Goal: Information Seeking & Learning: Stay updated

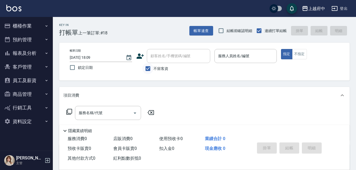
click at [149, 67] on input "不留客資" at bounding box center [147, 68] width 11 height 11
checkbox input "false"
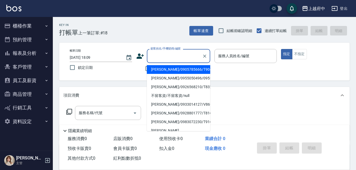
click at [158, 54] on input "顧客姓名/手機號碼/編號" at bounding box center [174, 55] width 51 height 9
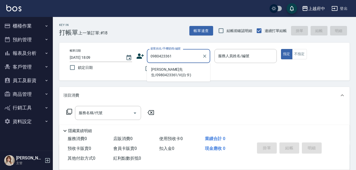
click at [170, 69] on li "[PERSON_NAME]先生/0980423361/V(白卡)" at bounding box center [178, 72] width 63 height 14
type input "[PERSON_NAME]先生/0980423361/V(白卡)"
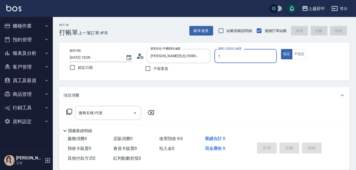
type input "[PERSON_NAME] -1"
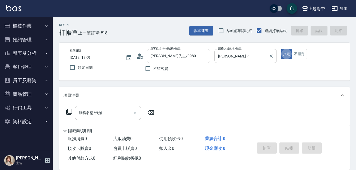
type button "true"
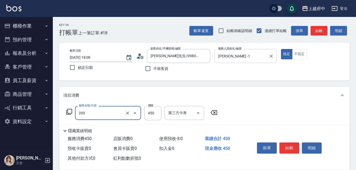
type input "有機洗髮(200)"
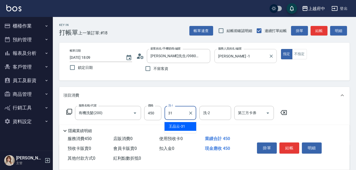
type input "[PERSON_NAME]-31"
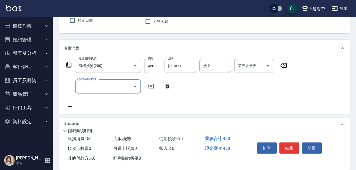
scroll to position [53, 0]
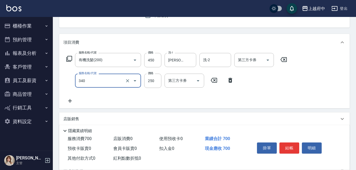
type input "剪髮(340)"
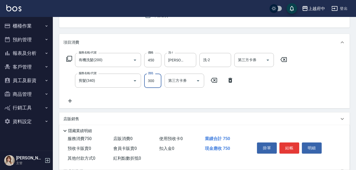
type input "300"
click at [176, 96] on div "服務名稱/代號 有機洗髮(200) 服務名稱/代號 價格 450 價格 洗-1 [PERSON_NAME]-31 洗-1 洗-2 洗-2 第三方卡券 第三方卡…" at bounding box center [176, 78] width 227 height 51
click at [290, 144] on button "結帳" at bounding box center [289, 147] width 20 height 11
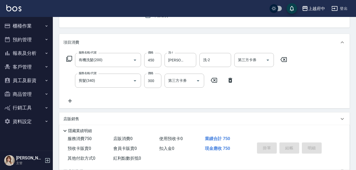
type input "[DATE] 19:44"
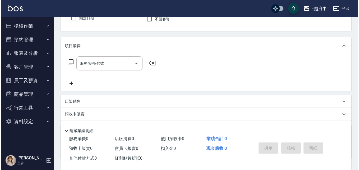
scroll to position [0, 0]
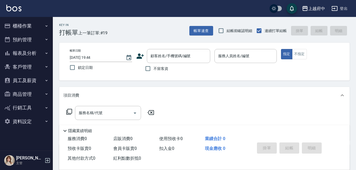
click at [140, 56] on icon at bounding box center [140, 55] width 7 height 5
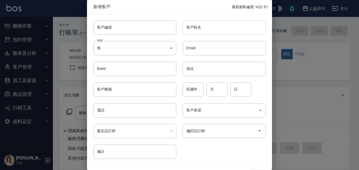
click at [199, 29] on input "客戶姓名" at bounding box center [223, 27] width 83 height 14
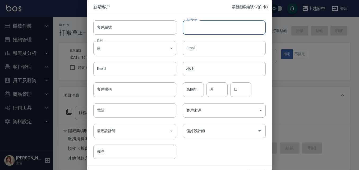
paste input "胡著霆"
type input "胡著霆"
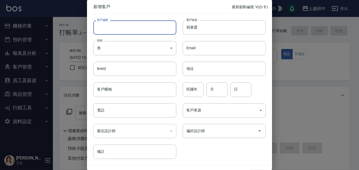
click at [109, 30] on input "客戶編號" at bounding box center [134, 27] width 83 height 14
type input "0900098239"
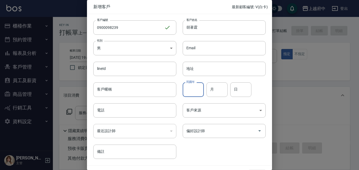
click at [191, 91] on input "民國年" at bounding box center [192, 89] width 21 height 14
type input "97"
type input "4"
type input "15"
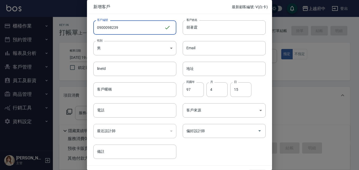
drag, startPoint x: 132, startPoint y: 24, endPoint x: 68, endPoint y: 27, distance: 64.5
click at [68, 27] on div "新增客戶 最新顧客編號: V(白卡) 客戶編號 0900098239 ​ 客戶編號 客戶姓名 胡著霆 客戶姓名 性別 男 [DEMOGRAPHIC_DATA]…" at bounding box center [179, 85] width 359 height 170
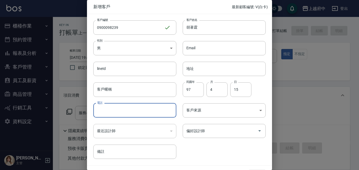
click at [113, 113] on input "電話" at bounding box center [134, 110] width 83 height 14
paste input "0900098239"
type input "0900098239"
click at [206, 144] on div "客戶編號 0900098239 ​ 客戶編號 客戶姓名 胡著霆 客戶姓名 性別 男 [DEMOGRAPHIC_DATA] 性別 Email Email lin…" at bounding box center [176, 86] width 178 height 144
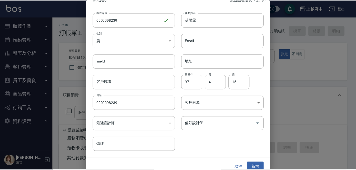
scroll to position [13, 0]
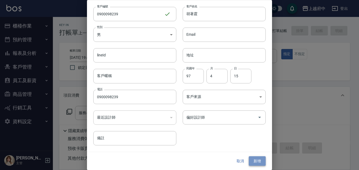
click at [256, 158] on button "新增" at bounding box center [256, 161] width 17 height 10
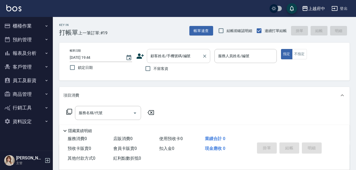
click at [159, 57] on input "顧客姓名/手機號碼/編號" at bounding box center [174, 55] width 51 height 9
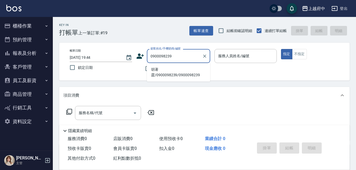
drag, startPoint x: 157, startPoint y: 74, endPoint x: 200, endPoint y: 70, distance: 43.5
click at [158, 73] on li "胡著霆/0900098239/0900098239" at bounding box center [178, 72] width 63 height 14
type input "胡著霆/0900098239/0900098239"
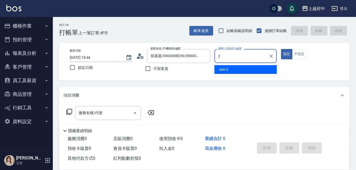
type input "Jun-2"
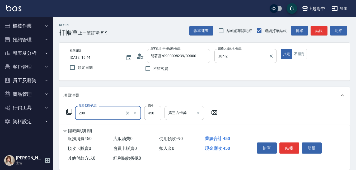
type input "有機洗髮(200)"
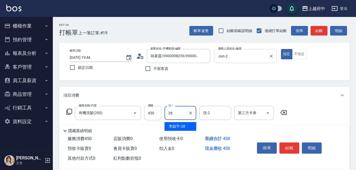
type input "[PERSON_NAME]-28"
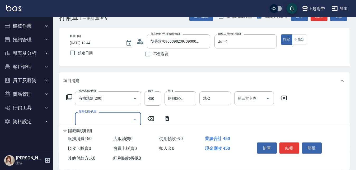
scroll to position [53, 0]
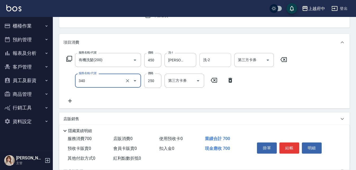
type input "剪髮(340)"
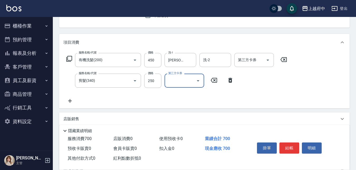
click at [236, 96] on div "服務名稱/代號 有機洗髮(200) 服務名稱/代號 價格 450 價格 洗-1 [PERSON_NAME]-28 洗-1 洗-2 洗-2 第三方卡券 第三方卡…" at bounding box center [176, 78] width 227 height 51
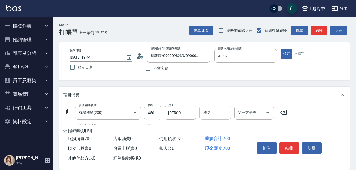
scroll to position [0, 0]
click at [292, 142] on button "結帳" at bounding box center [289, 147] width 20 height 11
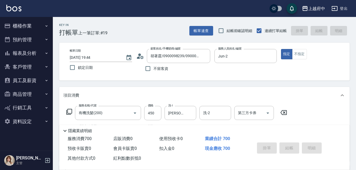
type input "[DATE] 19:54"
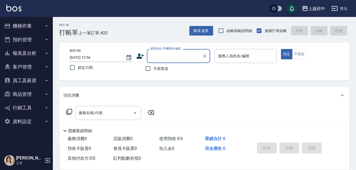
click at [141, 55] on icon at bounding box center [140, 56] width 8 height 8
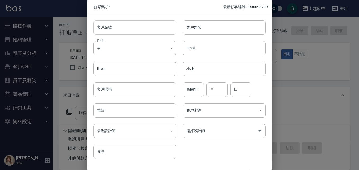
click at [116, 27] on input "客戶編號" at bounding box center [134, 27] width 83 height 14
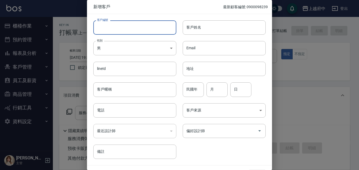
paste input "0953153904"
type input "0953153904"
click at [104, 112] on input "電話" at bounding box center [134, 110] width 83 height 14
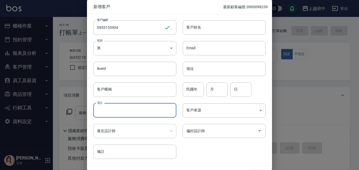
paste input "0953153904"
type input "0953153904"
click at [192, 28] on input "客戶姓名" at bounding box center [223, 27] width 83 height 14
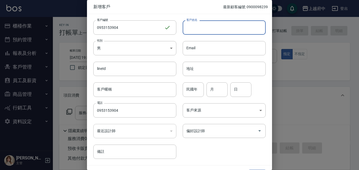
paste input "李囷家"
type input "李囷家"
click at [205, 149] on div "客戶編號 0953153904 ​ 客戶編號 客戶姓名 李囷家 客戶姓名 性別 男 [DEMOGRAPHIC_DATA] 性別 Email Email lin…" at bounding box center [176, 86] width 178 height 144
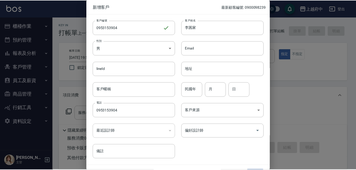
scroll to position [13, 0]
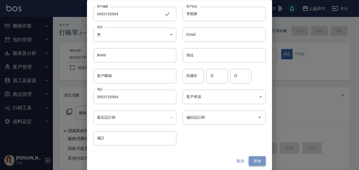
click at [250, 161] on button "新增" at bounding box center [256, 161] width 17 height 10
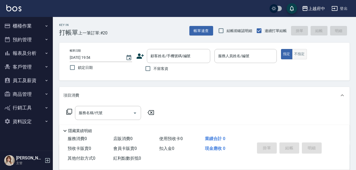
click at [306, 54] on button "不指定" at bounding box center [299, 54] width 15 height 10
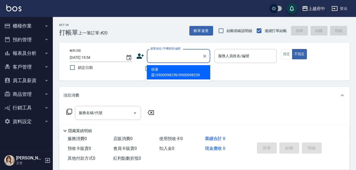
click at [173, 59] on input "顧客姓名/手機號碼/編號" at bounding box center [174, 55] width 51 height 9
click at [140, 70] on div "不留客資" at bounding box center [173, 68] width 74 height 11
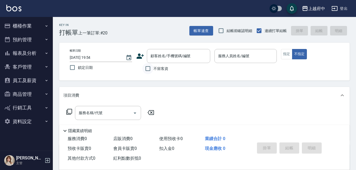
click at [147, 67] on input "不留客資" at bounding box center [147, 68] width 11 height 11
checkbox input "true"
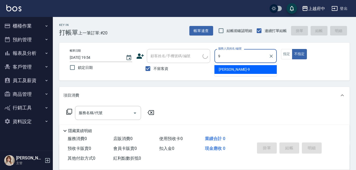
type input "[PERSON_NAME]-9"
type button "false"
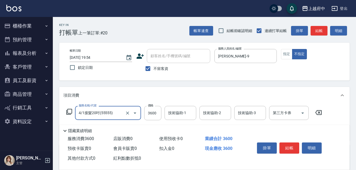
type input "4/1接髮20吋(55555)"
drag, startPoint x: 320, startPoint y: 111, endPoint x: 311, endPoint y: 112, distance: 9.6
click at [318, 111] on icon at bounding box center [318, 112] width 13 height 6
type input "有機洗髮(200)"
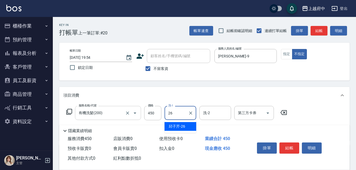
type input "[PERSON_NAME]-26"
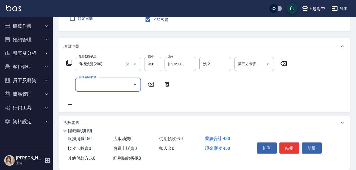
scroll to position [53, 0]
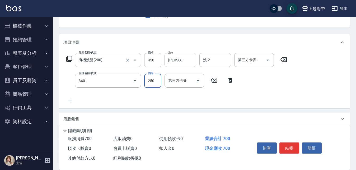
type input "剪髮(340)"
type input "200"
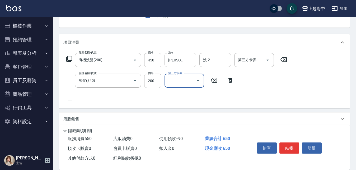
click at [251, 95] on div "服務名稱/代號 有機洗髮(200) 服務名稱/代號 價格 450 價格 洗-1 [PERSON_NAME]-26 洗-1 洗-2 洗-2 第三方卡券 第三方卡…" at bounding box center [176, 78] width 227 height 51
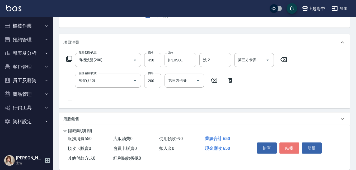
click at [290, 145] on button "結帳" at bounding box center [289, 147] width 20 height 11
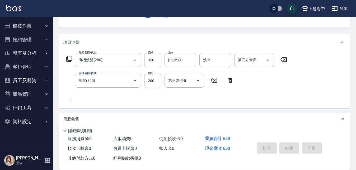
type input "[DATE] 20:04"
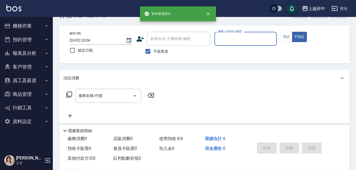
scroll to position [0, 0]
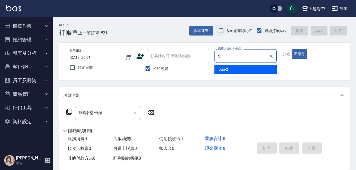
type input "Jun-2"
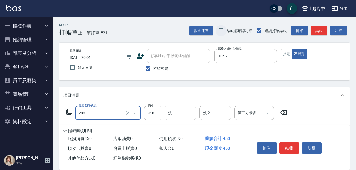
type input "有機洗髮(200)"
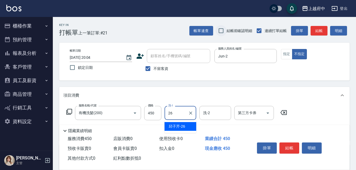
type input "[PERSON_NAME]-26"
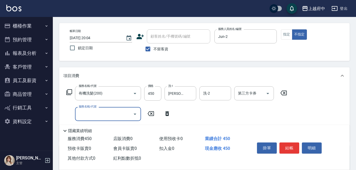
scroll to position [53, 0]
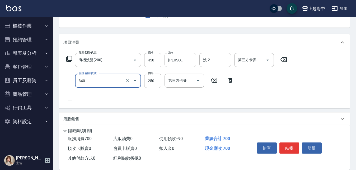
type input "剪髮(340)"
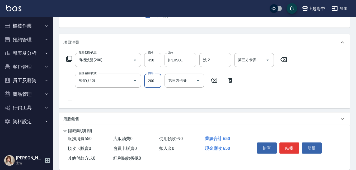
type input "200"
click at [289, 98] on div "服務名稱/代號 有機洗髮(200) 服務名稱/代號 價格 450 價格 洗-1 [PERSON_NAME]-26 洗-1 洗-2 洗-2 第三方卡券 第三方卡…" at bounding box center [176, 78] width 227 height 51
click at [293, 148] on button "結帳" at bounding box center [289, 147] width 20 height 11
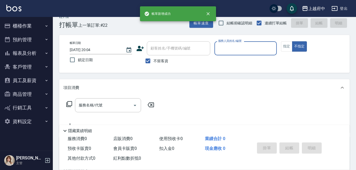
scroll to position [0, 0]
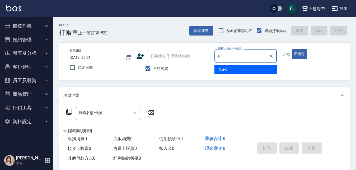
type input "Nia-6"
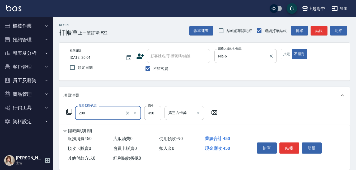
type input "有機洗髮(200)"
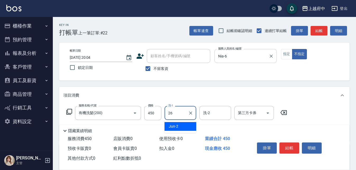
type input "[PERSON_NAME]-26"
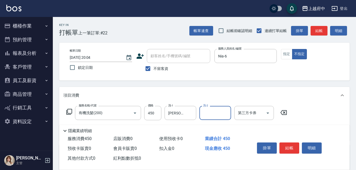
click at [311, 107] on div "服務名稱/代號 有機洗髮(200) 服務名稱/代號 價格 450 價格 洗-1 [PERSON_NAME]-26 洗-1 洗-2 洗-2 第三方卡券 第三方卡券" at bounding box center [204, 122] width 290 height 37
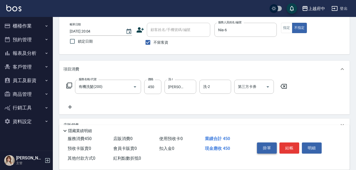
scroll to position [26, 0]
click at [287, 145] on button "結帳" at bounding box center [289, 147] width 20 height 11
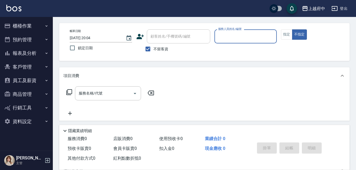
scroll to position [0, 0]
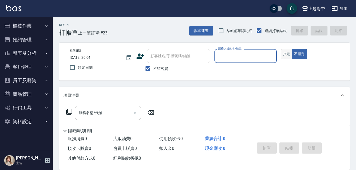
click at [287, 54] on button "指定" at bounding box center [286, 54] width 11 height 10
click at [149, 68] on input "不留客資" at bounding box center [147, 68] width 11 height 11
checkbox input "false"
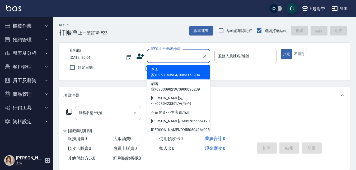
click at [168, 59] on input "顧客姓名/手機號碼/編號" at bounding box center [174, 55] width 51 height 9
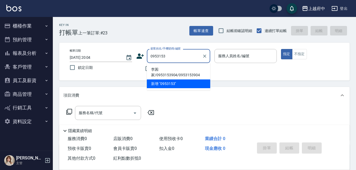
click at [161, 69] on li "李囷家/0953153904/0953153904" at bounding box center [178, 72] width 63 height 14
type input "李囷家/0953153904/0953153904"
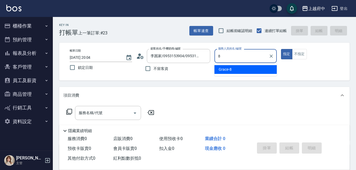
type input "Grace-8"
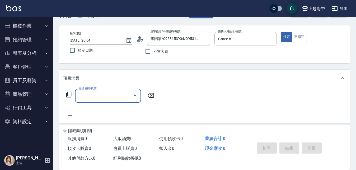
scroll to position [26, 0]
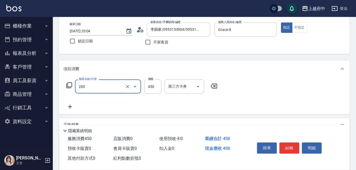
type input "有機洗髮(200)"
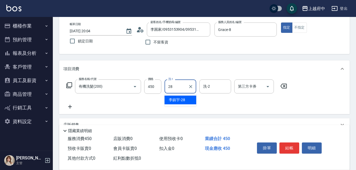
type input "[PERSON_NAME]-28"
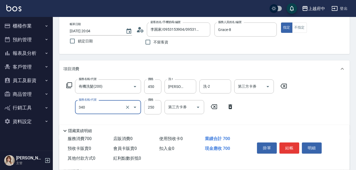
type input "剪髮(340)"
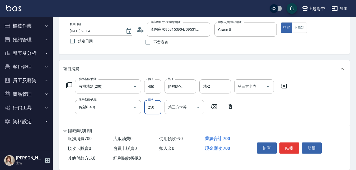
click at [276, 112] on div "服務名稱/代號 有機洗髮(200) 服務名稱/代號 價格 450 價格 洗-1 [PERSON_NAME]-28 洗-1 洗-2 洗-2 第三方卡券 第三方卡…" at bounding box center [176, 104] width 227 height 51
click at [289, 150] on button "結帳" at bounding box center [289, 147] width 20 height 11
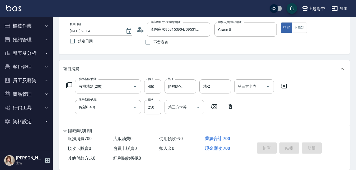
type input "[DATE] 20:10"
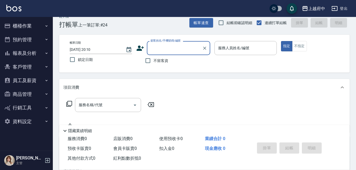
scroll to position [0, 0]
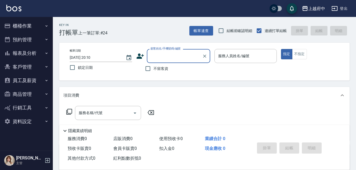
click at [22, 63] on button "客戶管理" at bounding box center [26, 67] width 49 height 14
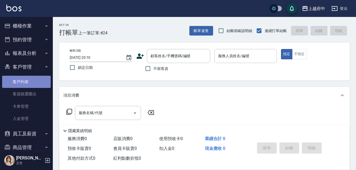
click at [27, 83] on link "客戶列表" at bounding box center [26, 82] width 49 height 12
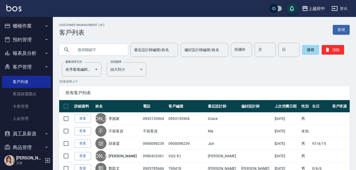
click at [86, 119] on link "查看" at bounding box center [82, 118] width 17 height 8
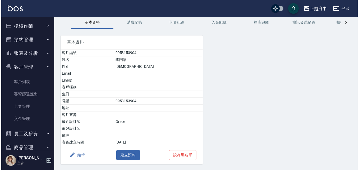
scroll to position [39, 0]
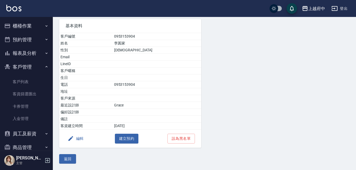
click at [76, 139] on button "編輯" at bounding box center [75, 138] width 20 height 10
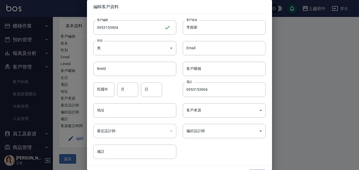
click at [92, 89] on div "民國年 民國年 月 月 日 日" at bounding box center [131, 86] width 89 height 21
click at [106, 90] on input "民國年" at bounding box center [103, 89] width 21 height 14
type input "76"
type input "3"
type input "19"
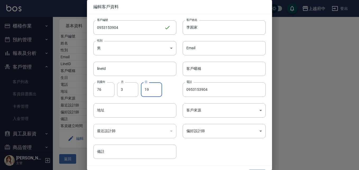
click at [222, 143] on div "客戶編號 0953153904 ​ 客戶編號 客戶姓名 李囷家 客戶姓名 性別 男 [DEMOGRAPHIC_DATA] 性別 Email Email lin…" at bounding box center [176, 86] width 178 height 144
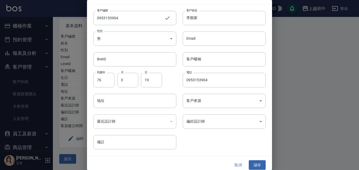
scroll to position [13, 0]
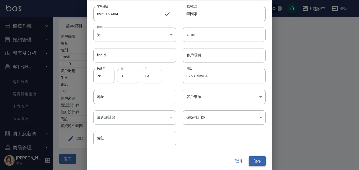
click at [253, 158] on button "儲存" at bounding box center [256, 161] width 17 height 10
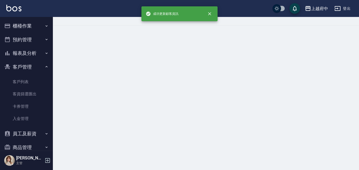
scroll to position [0, 0]
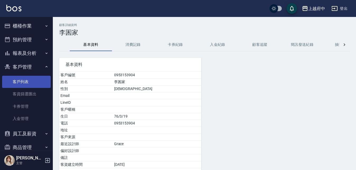
drag, startPoint x: 26, startPoint y: 78, endPoint x: 22, endPoint y: 76, distance: 3.9
click at [26, 78] on link "客戶列表" at bounding box center [26, 82] width 49 height 12
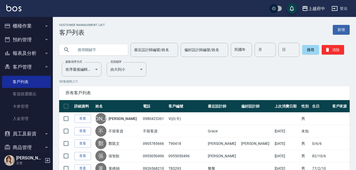
drag, startPoint x: 23, startPoint y: 28, endPoint x: 24, endPoint y: 34, distance: 5.3
click at [23, 28] on button "櫃檯作業" at bounding box center [26, 26] width 49 height 14
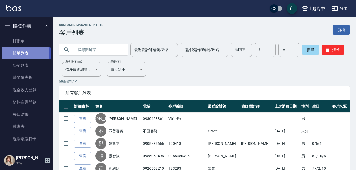
click at [21, 53] on link "帳單列表" at bounding box center [26, 53] width 49 height 12
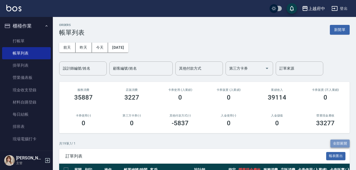
click at [342, 143] on button "全部展開" at bounding box center [340, 143] width 20 height 8
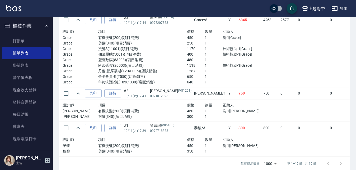
scroll to position [830, 0]
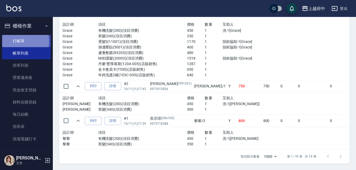
click at [15, 41] on link "打帳單" at bounding box center [26, 41] width 49 height 12
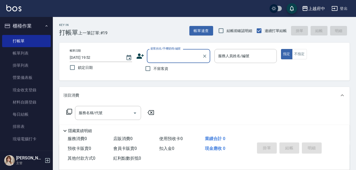
click at [25, 51] on link "帳單列表" at bounding box center [26, 53] width 49 height 12
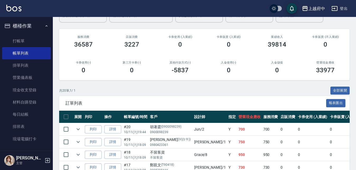
scroll to position [78, 0]
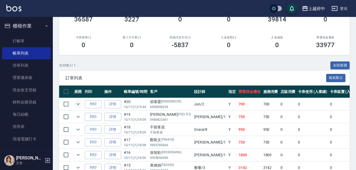
click at [77, 105] on icon "expand row" at bounding box center [78, 104] width 6 height 6
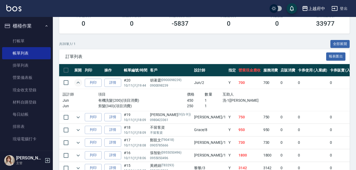
scroll to position [51, 0]
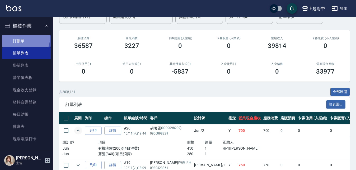
click at [25, 38] on link "打帳單" at bounding box center [26, 41] width 49 height 12
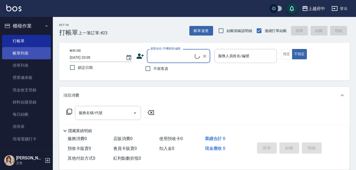
click at [22, 51] on link "帳單列表" at bounding box center [26, 53] width 49 height 12
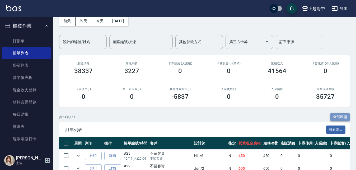
click at [339, 115] on button "全部展開" at bounding box center [340, 117] width 20 height 8
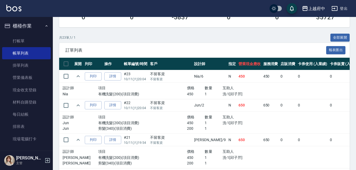
scroll to position [132, 0]
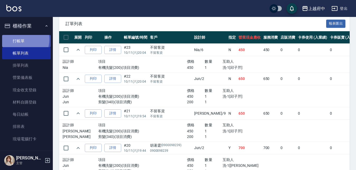
click at [18, 39] on link "打帳單" at bounding box center [26, 41] width 49 height 12
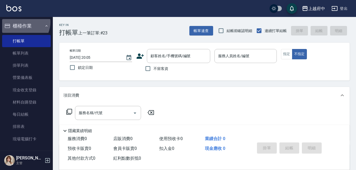
click at [22, 22] on button "櫃檯作業" at bounding box center [26, 26] width 49 height 14
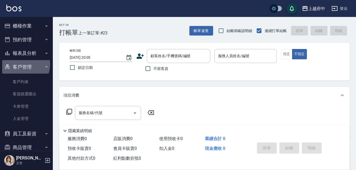
click at [21, 64] on button "客戶管理" at bounding box center [26, 67] width 49 height 14
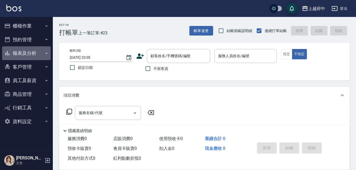
click at [29, 54] on button "報表及分析" at bounding box center [26, 53] width 49 height 14
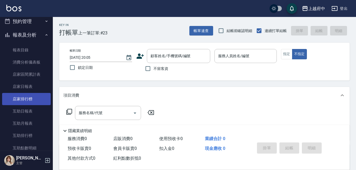
scroll to position [26, 0]
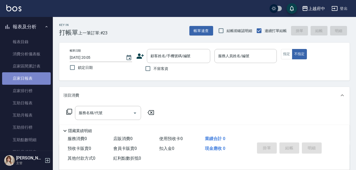
click at [28, 74] on link "店家日報表" at bounding box center [26, 78] width 49 height 12
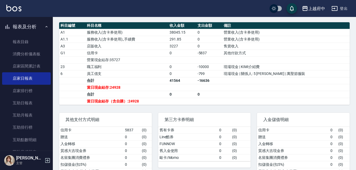
scroll to position [185, 0]
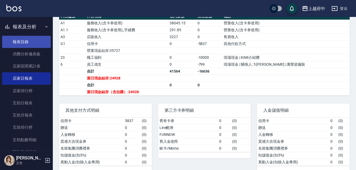
click at [24, 41] on link "報表目錄" at bounding box center [26, 42] width 49 height 12
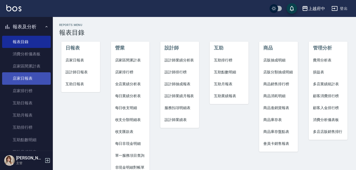
click at [22, 79] on link "店家日報表" at bounding box center [26, 78] width 49 height 12
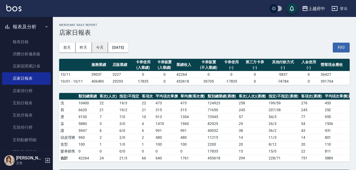
click at [101, 47] on button "今天" at bounding box center [100, 48] width 16 height 10
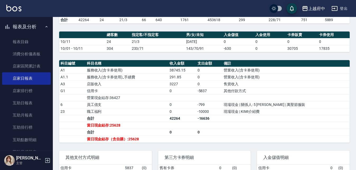
scroll to position [185, 0]
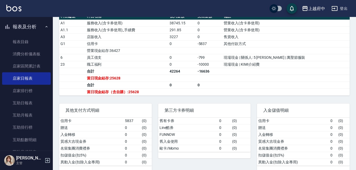
click at [25, 27] on button "報表及分析" at bounding box center [26, 27] width 49 height 14
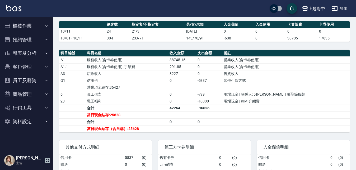
scroll to position [106, 0]
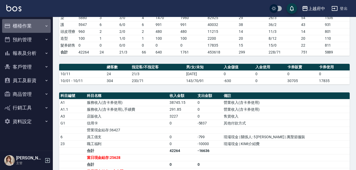
click at [26, 24] on button "櫃檯作業" at bounding box center [26, 26] width 49 height 14
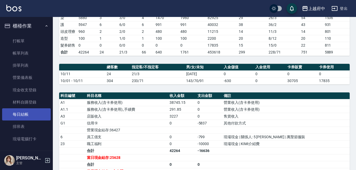
click at [18, 115] on link "每日結帳" at bounding box center [26, 114] width 49 height 12
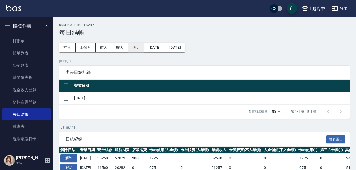
click at [136, 46] on button "今天" at bounding box center [136, 48] width 16 height 10
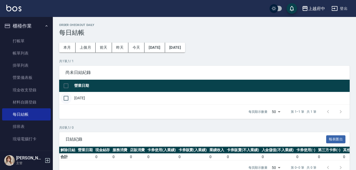
click at [64, 97] on input "checkbox" at bounding box center [65, 97] width 11 height 11
checkbox input "true"
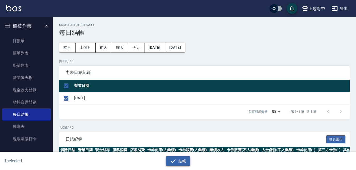
click at [173, 163] on icon "button" at bounding box center [173, 160] width 6 height 6
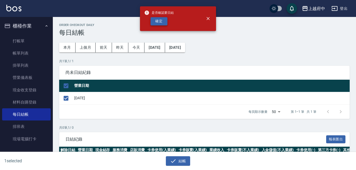
click at [159, 21] on button "確定" at bounding box center [159, 21] width 17 height 8
checkbox input "false"
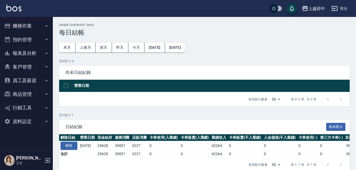
click at [31, 51] on button "報表及分析" at bounding box center [26, 53] width 49 height 14
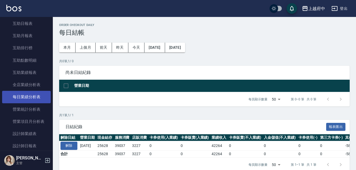
scroll to position [132, 0]
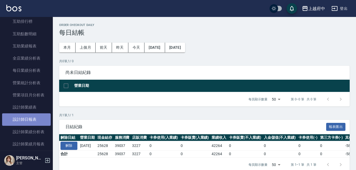
click at [31, 120] on link "設計師日報表" at bounding box center [26, 119] width 49 height 12
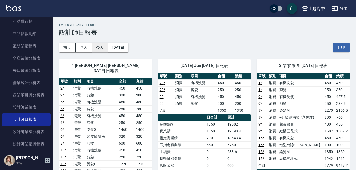
click at [104, 49] on button "今天" at bounding box center [100, 48] width 16 height 10
click at [345, 50] on button "列印" at bounding box center [341, 48] width 17 height 10
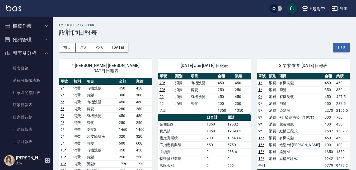
click at [27, 53] on button "報表及分析" at bounding box center [26, 53] width 49 height 14
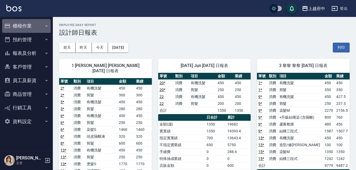
click at [23, 25] on button "櫃檯作業" at bounding box center [26, 26] width 49 height 14
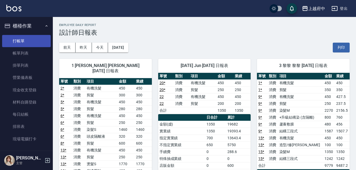
click at [22, 43] on link "打帳單" at bounding box center [26, 41] width 49 height 12
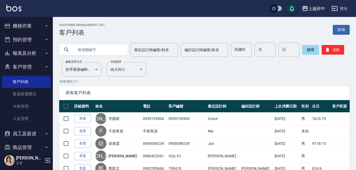
click at [32, 58] on button "報表及分析" at bounding box center [26, 53] width 49 height 14
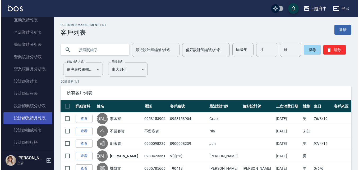
scroll to position [158, 0]
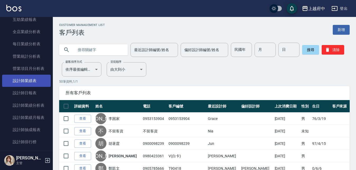
click at [32, 78] on link "設計師業績表" at bounding box center [26, 80] width 49 height 12
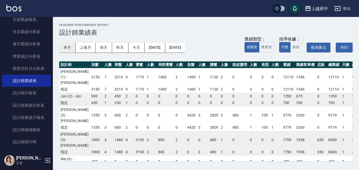
click at [65, 45] on button "本月" at bounding box center [67, 48] width 16 height 10
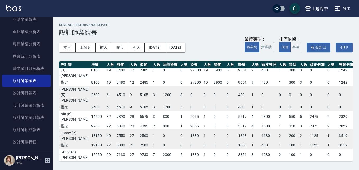
scroll to position [53, 0]
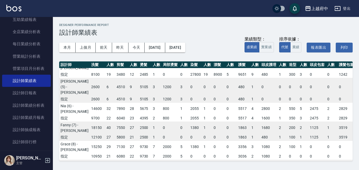
click at [196, 162] on div "上越府中 2025-10 設計師業績表 列印時間： 2025-10-11-20:46 Designer Performance Report 設計師業績表 本…" at bounding box center [206, 92] width 306 height 150
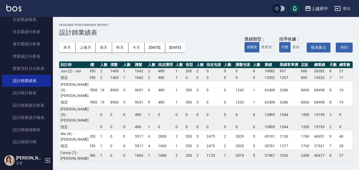
scroll to position [0, 103]
